Goal: Transaction & Acquisition: Purchase product/service

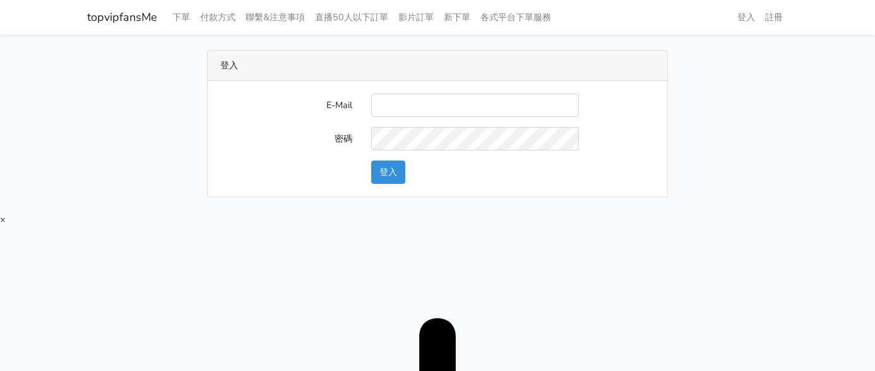
type input "twtop123@uahoo.com.tw"
click at [376, 174] on button "登入" at bounding box center [388, 171] width 34 height 23
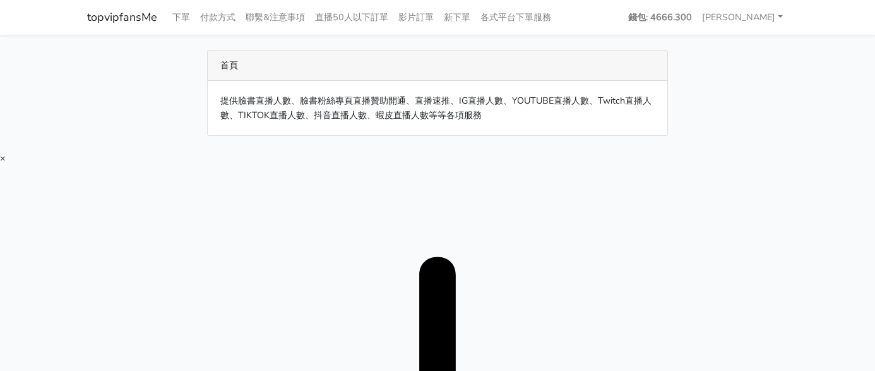
click at [812, 49] on main "首頁 提供臉書直播人數、臉書粉絲專頁直播贊助開通、直播速推、IG直播人數、YOUTUBE直播人數、Twitch直播人數、TIKTOK直播人數、抖音直播人數、蝦…" at bounding box center [437, 93] width 875 height 116
click at [178, 10] on link "下單" at bounding box center [181, 17] width 28 height 25
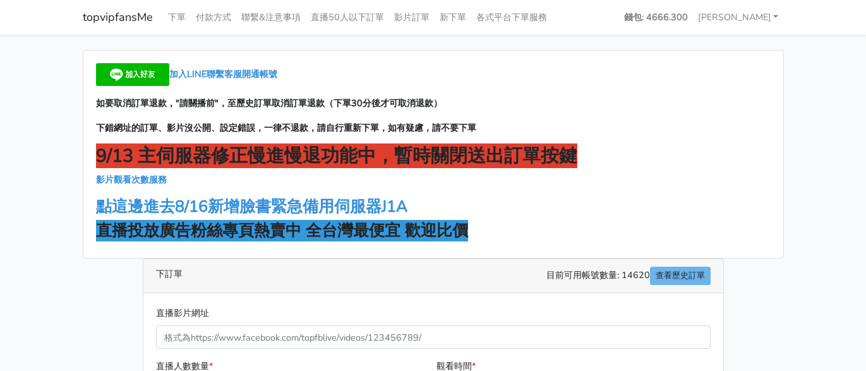
click at [823, 191] on main "加入LINE聯繫客服開通帳號 如要取消訂單退款，"請關播前"，至歷史訂單取消訂單退款（下單30分後才可取消退款） 下錯網址的訂單、影片沒公開、設定錯誤，一律不…" at bounding box center [433, 357] width 866 height 645
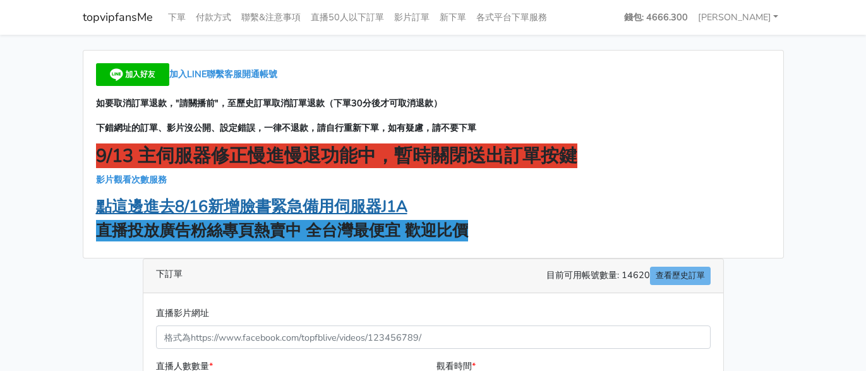
click at [330, 206] on strong "點這邊進去8/16新增臉書緊急備用伺服器J1A" at bounding box center [251, 206] width 311 height 21
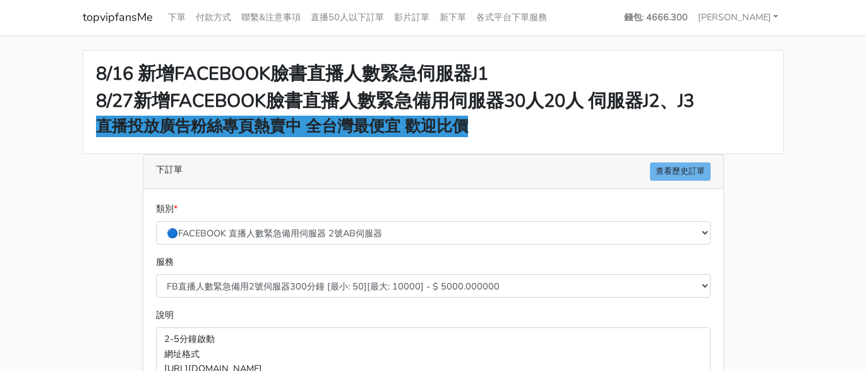
click at [826, 105] on main "8/16 新增FACEBOOK臉書直播人數緊急伺服器J1 8/27新增FACEBOOK臉書直播人數緊急備用伺服器30人20人 伺服器J2、J3 直播投放廣告粉…" at bounding box center [433, 339] width 866 height 609
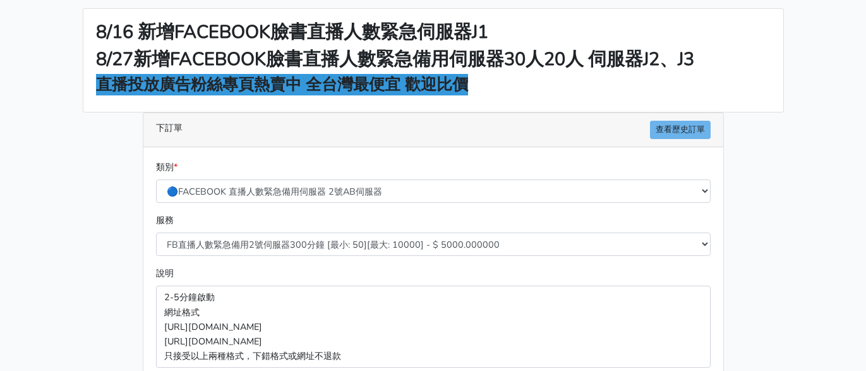
scroll to position [63, 0]
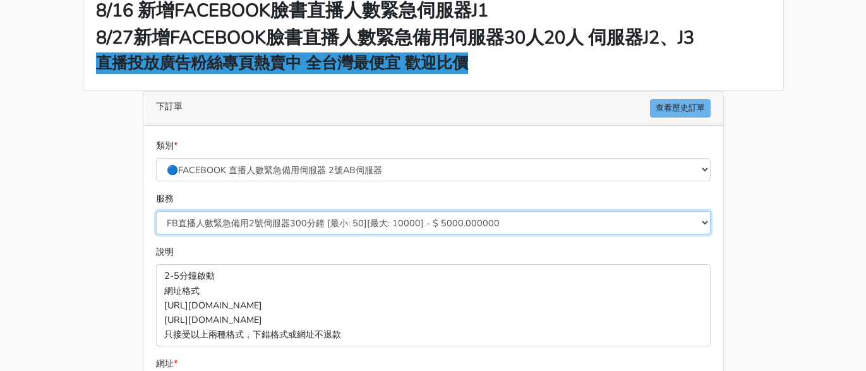
drag, startPoint x: 290, startPoint y: 216, endPoint x: 307, endPoint y: 237, distance: 27.4
click at [290, 216] on select "FB直播人數緊急備用2號伺服器300分鐘 [最小: 50][最大: 10000] - $ 5000.000000 FB直播人數緊急備用2號伺服器60分鐘 [最…" at bounding box center [433, 222] width 554 height 23
click at [321, 230] on select "FB直播人數緊急備用2號伺服器300分鐘 [最小: 50][最大: 10000] - $ 5000.000000 FB直播人數緊急備用2號伺服器60分鐘 [最…" at bounding box center [433, 222] width 554 height 23
click at [156, 211] on select "FB直播人數緊急備用2號伺服器300分鐘 [最小: 50][最大: 10000] - $ 5000.000000 FB直播人數緊急備用2號伺服器60分鐘 [最…" at bounding box center [433, 222] width 554 height 23
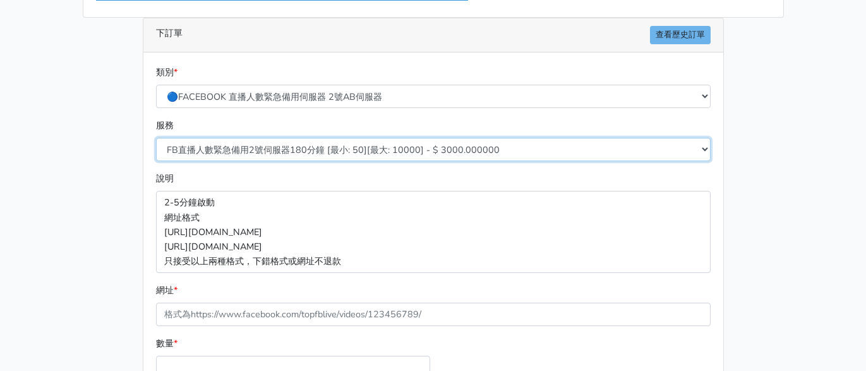
scroll to position [253, 0]
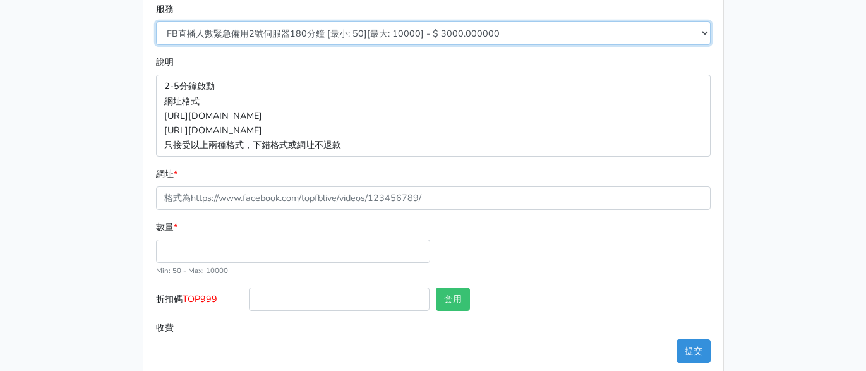
click at [334, 39] on select "FB直播人數緊急備用2號伺服器300分鐘 [最小: 50][最大: 10000] - $ 5000.000000 FB直播人數緊急備用2號伺服器60分鐘 [最…" at bounding box center [433, 32] width 554 height 23
select select "578"
click at [156, 21] on select "FB直播人數緊急備用2號伺服器300分鐘 [最小: 50][最大: 10000] - $ 5000.000000 FB直播人數緊急備用2號伺服器60分鐘 [最…" at bounding box center [433, 32] width 554 height 23
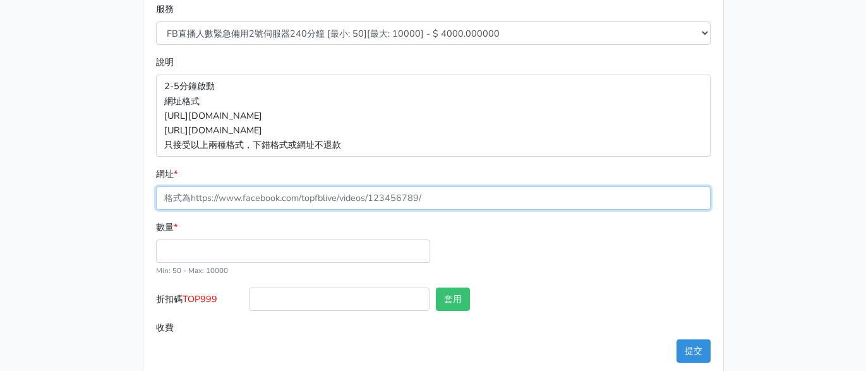
click at [245, 192] on input "網址 *" at bounding box center [433, 197] width 554 height 23
paste input "[URL][DOMAIN_NAME]"
type input "[URL][DOMAIN_NAME]"
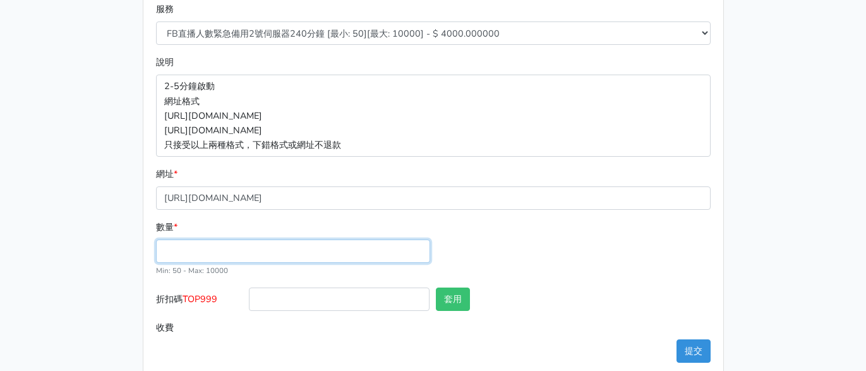
click at [204, 258] on input "數量 *" at bounding box center [293, 250] width 274 height 23
type input "100"
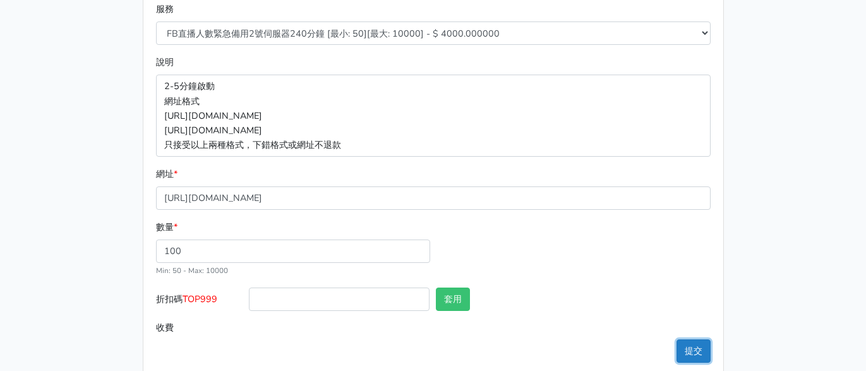
type input "400.000"
click at [702, 350] on button "提交" at bounding box center [693, 350] width 34 height 23
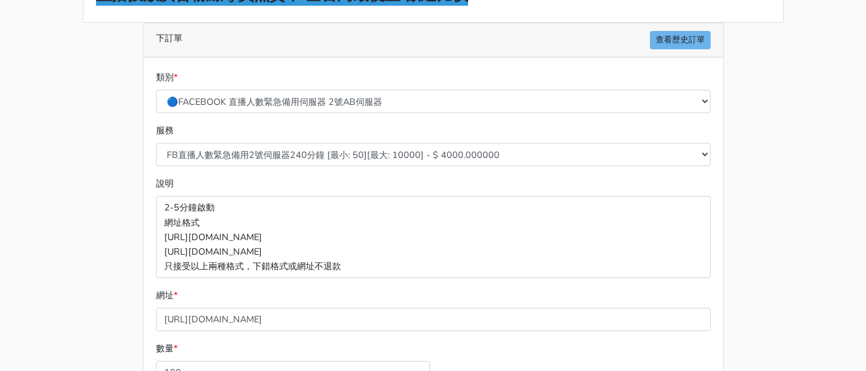
scroll to position [126, 0]
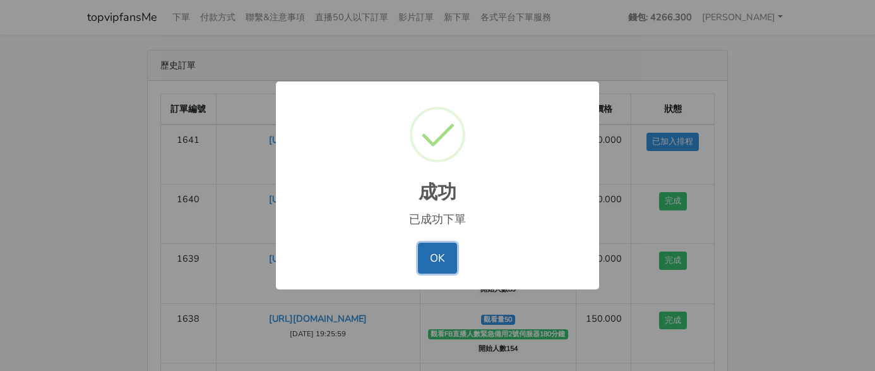
click at [420, 255] on button "OK" at bounding box center [437, 257] width 39 height 30
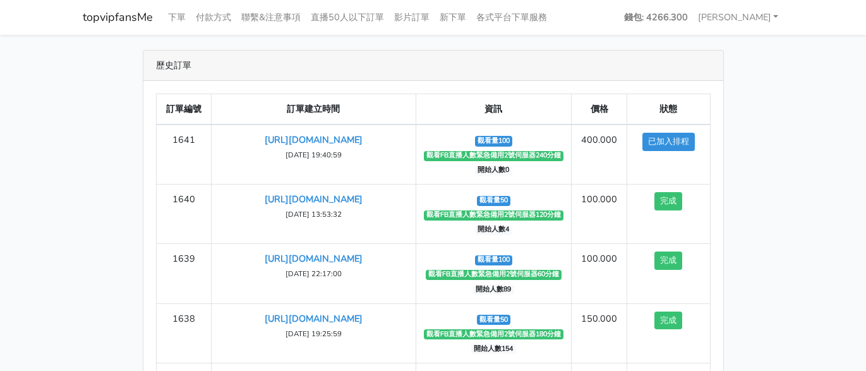
drag, startPoint x: 801, startPoint y: 87, endPoint x: 596, endPoint y: 21, distance: 215.5
click at [801, 86] on main "歷史訂單 訂單編號 訂單建立時間 資訊 價格 狀態 1641 https://www.facebook.com/100083399346069/videos/…" at bounding box center [433, 264] width 866 height 459
click at [179, 14] on link "下單" at bounding box center [177, 17] width 28 height 25
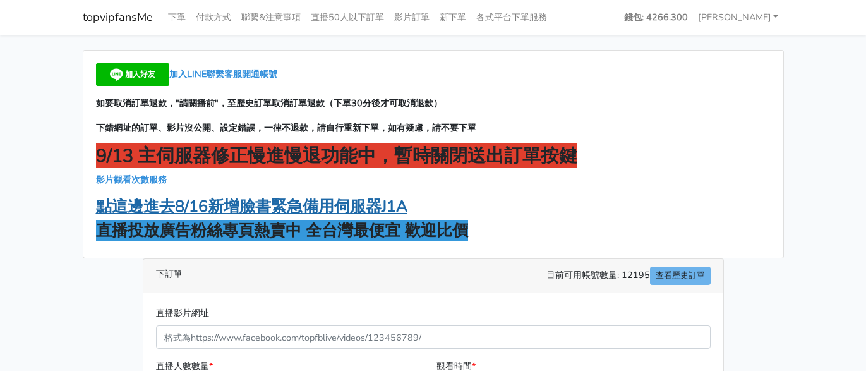
click at [369, 208] on strong "點這邊進去8/16新增臉書緊急備用伺服器J1A" at bounding box center [251, 206] width 311 height 21
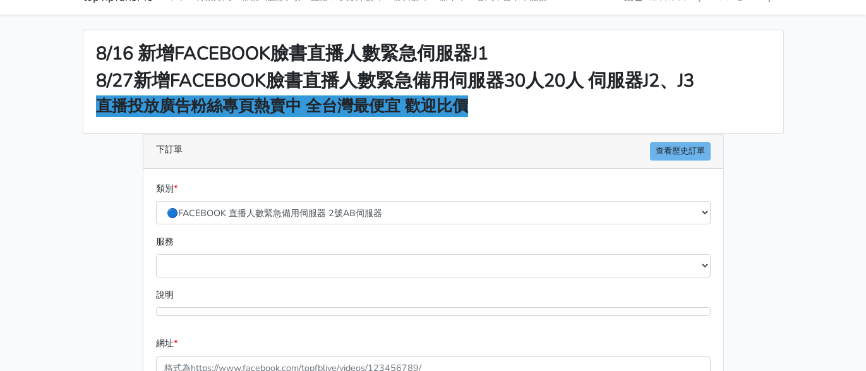
scroll to position [189, 0]
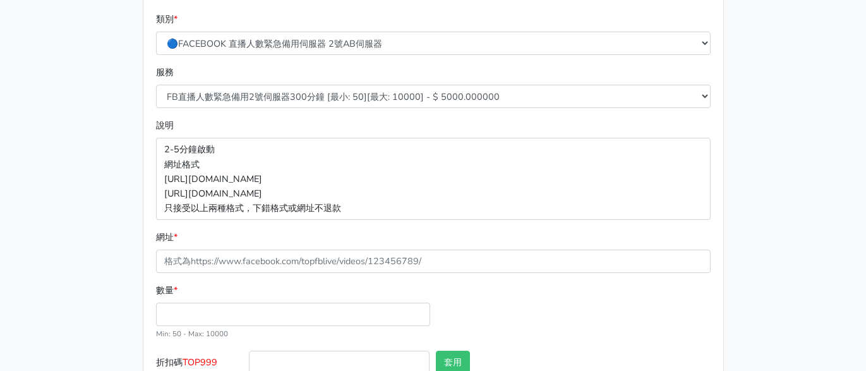
drag, startPoint x: 198, startPoint y: 245, endPoint x: 203, endPoint y: 257, distance: 12.8
click at [200, 249] on div "網址 *" at bounding box center [433, 251] width 554 height 43
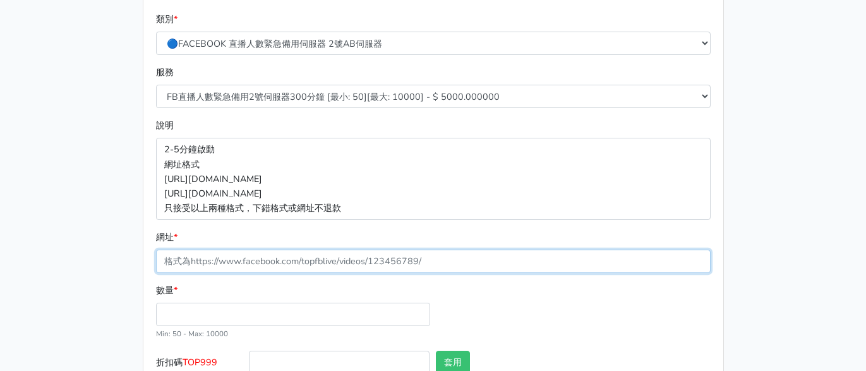
drag, startPoint x: 208, startPoint y: 261, endPoint x: 208, endPoint y: 246, distance: 15.8
click at [208, 261] on input "網址 *" at bounding box center [433, 260] width 554 height 23
paste input "[URL][DOMAIN_NAME]"
type input "[URL][DOMAIN_NAME]"
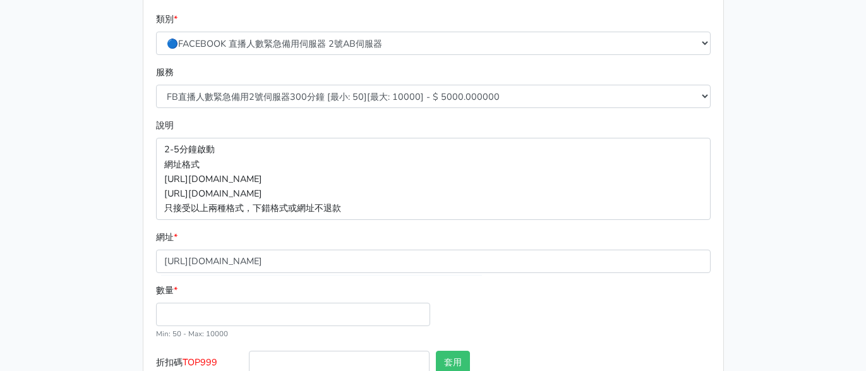
click at [217, 83] on div "服務 FB直播人數緊急備用2號伺服器300分鐘 [最小: 50][最大: 10000] - $ 5000.000000 FB直播人數緊急備用2號伺服器60分鐘…" at bounding box center [433, 86] width 561 height 43
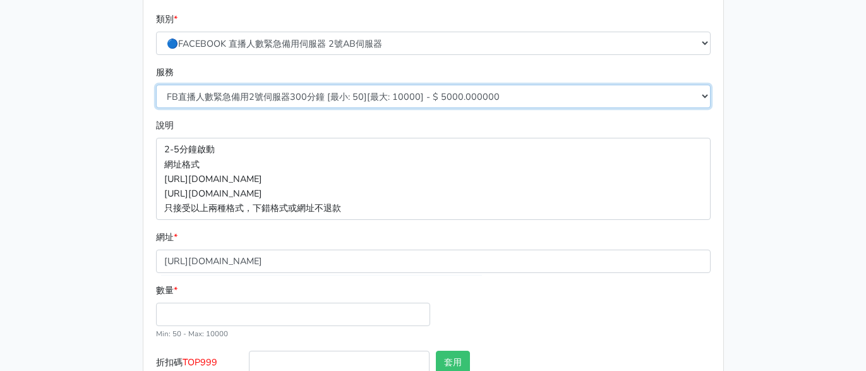
click at [273, 92] on select "FB直播人數緊急備用2號伺服器300分鐘 [最小: 50][最大: 10000] - $ 5000.000000 FB直播人數緊急備用2號伺服器60分鐘 [最…" at bounding box center [433, 96] width 554 height 23
select select "577"
click at [156, 85] on select "FB直播人數緊急備用2號伺服器300分鐘 [最小: 50][最大: 10000] - $ 5000.000000 FB直播人數緊急備用2號伺服器60分鐘 [最…" at bounding box center [433, 96] width 554 height 23
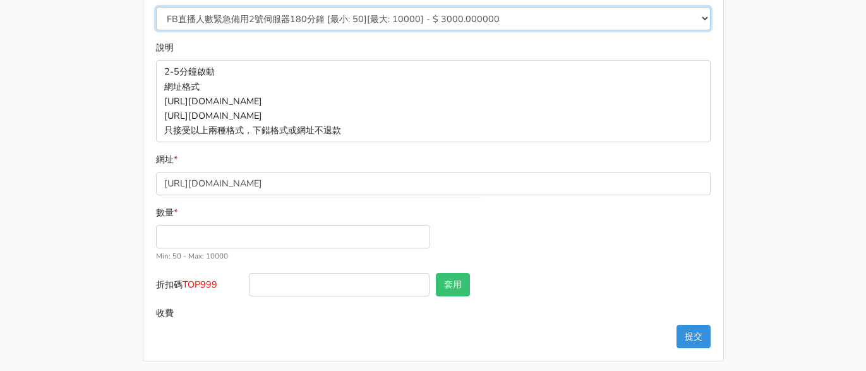
scroll to position [273, 0]
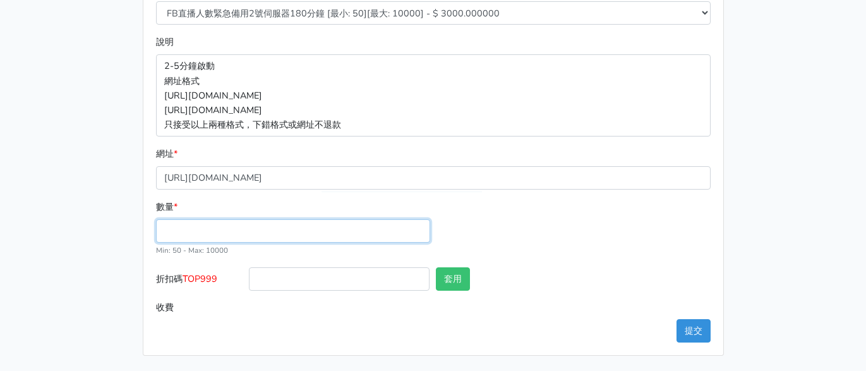
click at [205, 225] on input "數量 *" at bounding box center [293, 230] width 274 height 23
type input "50"
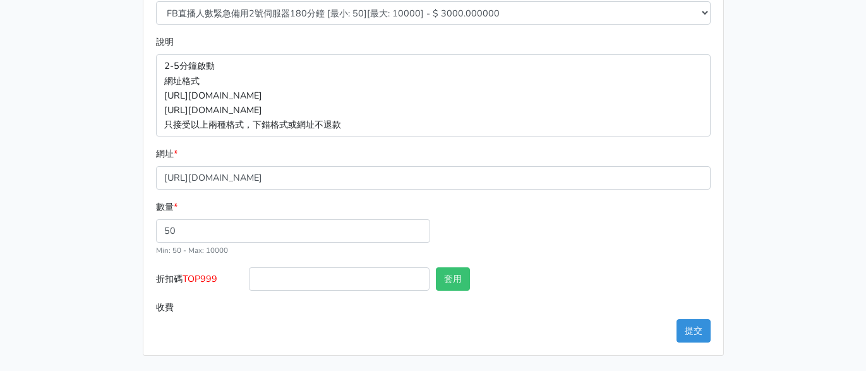
type input "150.000"
click at [207, 280] on span "TOP999" at bounding box center [199, 278] width 35 height 13
click at [249, 280] on input "折扣碼 TOP999" at bounding box center [339, 278] width 181 height 23
click at [207, 280] on span "TOP999" at bounding box center [199, 278] width 35 height 13
click at [249, 280] on input "折扣碼 TOP999" at bounding box center [339, 278] width 181 height 23
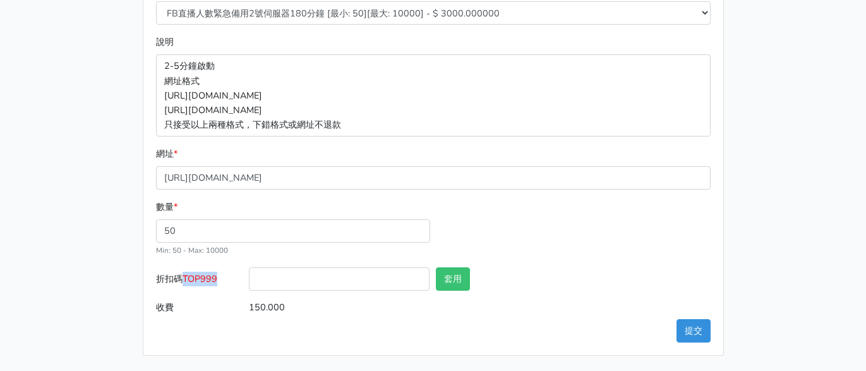
copy span "TOP999"
drag, startPoint x: 300, startPoint y: 270, endPoint x: 311, endPoint y: 275, distance: 12.7
click at [300, 270] on input "折扣碼 TOP999" at bounding box center [339, 278] width 181 height 23
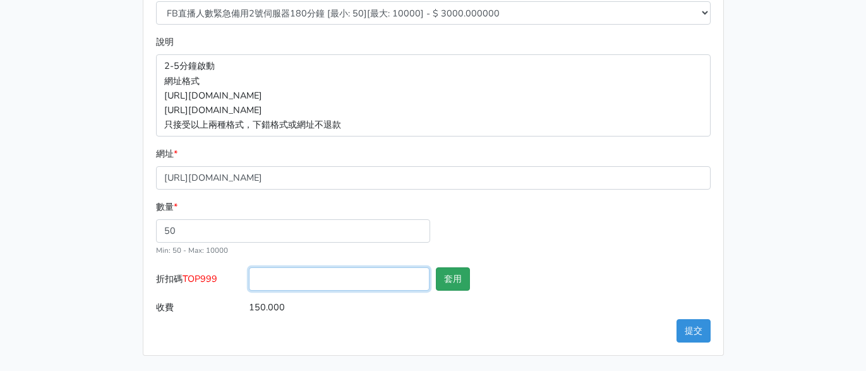
paste input "TOP999"
type input "TOP999"
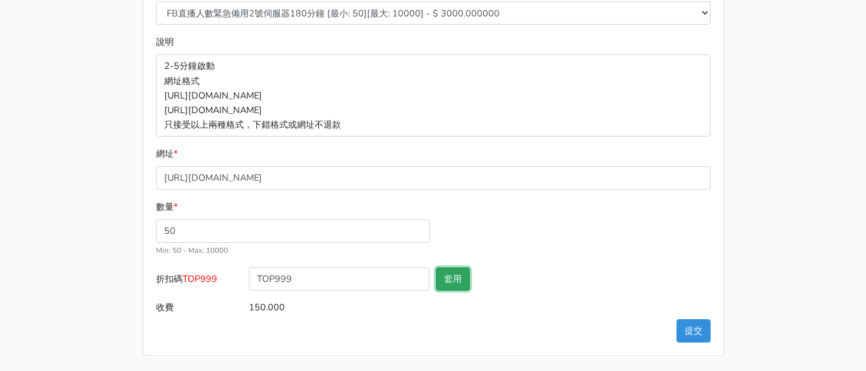
click at [455, 281] on button "套用" at bounding box center [453, 278] width 34 height 23
type input "套用失敗"
click at [708, 332] on button "提交" at bounding box center [693, 330] width 34 height 23
